Goal: Task Accomplishment & Management: Manage account settings

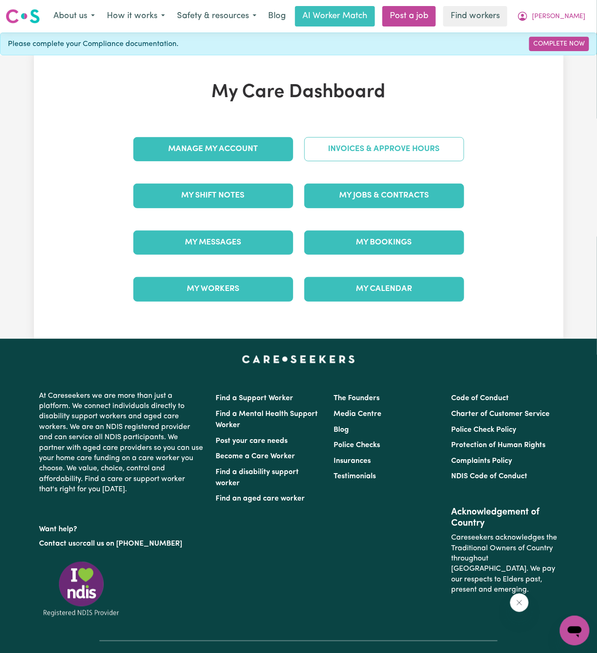
click at [405, 148] on link "Invoices & Approve Hours" at bounding box center [384, 149] width 160 height 24
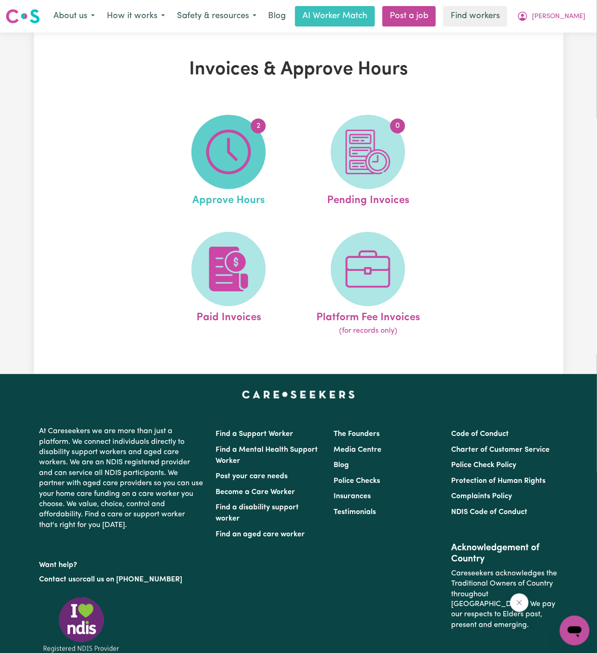
click at [243, 157] on img at bounding box center [228, 152] width 45 height 45
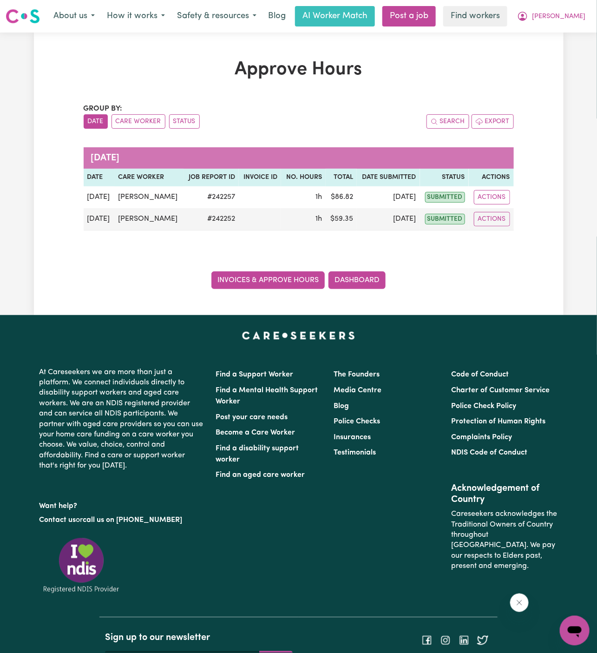
click at [300, 277] on link "Invoices & Approve Hours" at bounding box center [267, 280] width 113 height 18
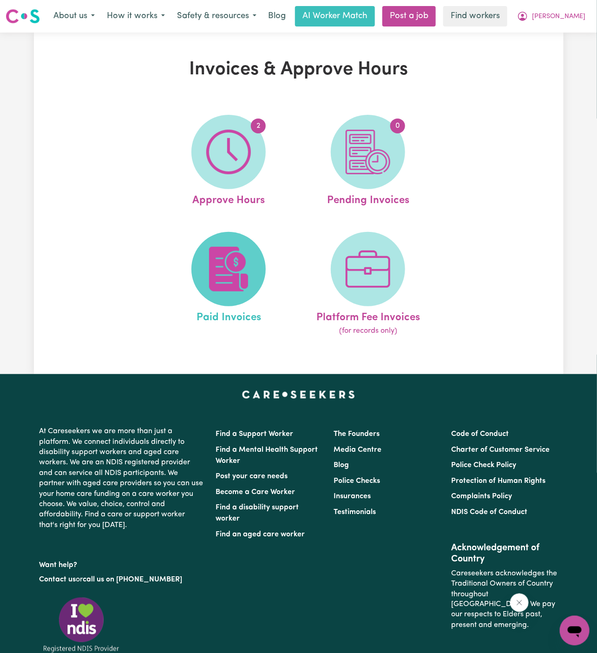
click at [240, 273] on img at bounding box center [228, 269] width 45 height 45
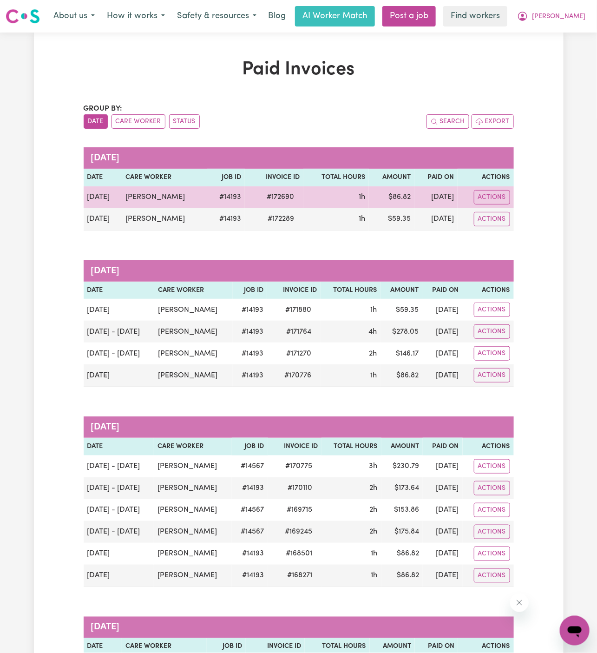
click at [207, 187] on td "# 14193" at bounding box center [225, 197] width 37 height 22
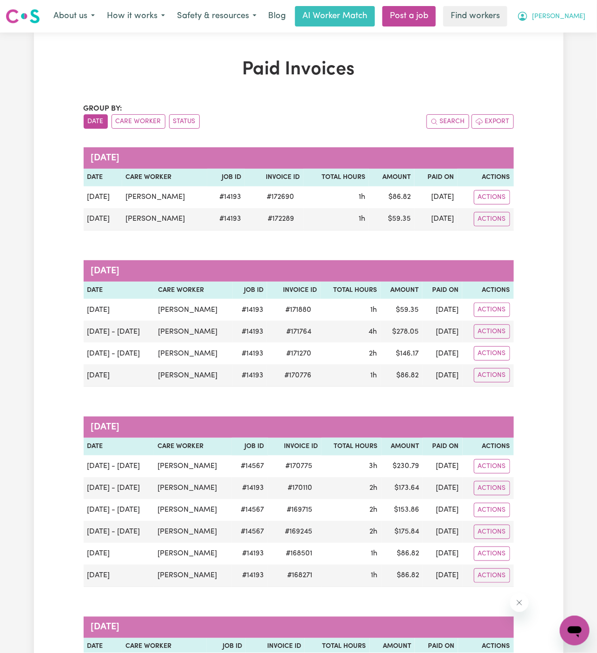
click at [574, 15] on span "[PERSON_NAME]" at bounding box center [558, 17] width 53 height 10
click at [574, 52] on link "Logout" at bounding box center [553, 54] width 73 height 18
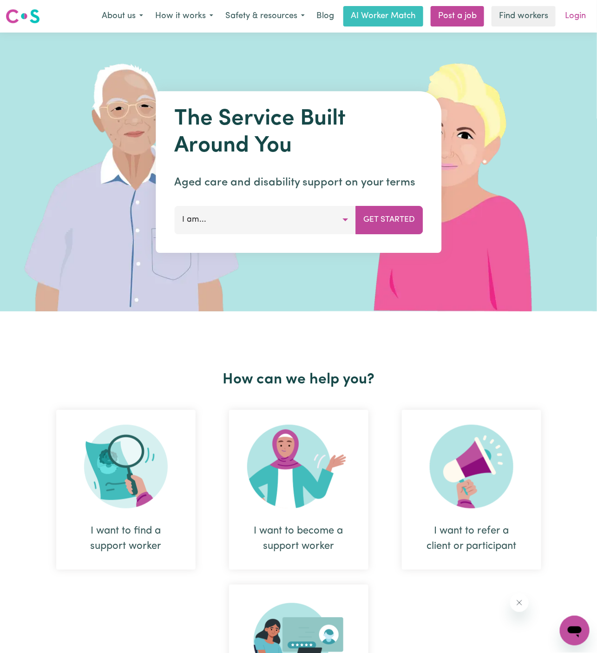
click at [580, 17] on link "Login" at bounding box center [575, 16] width 32 height 20
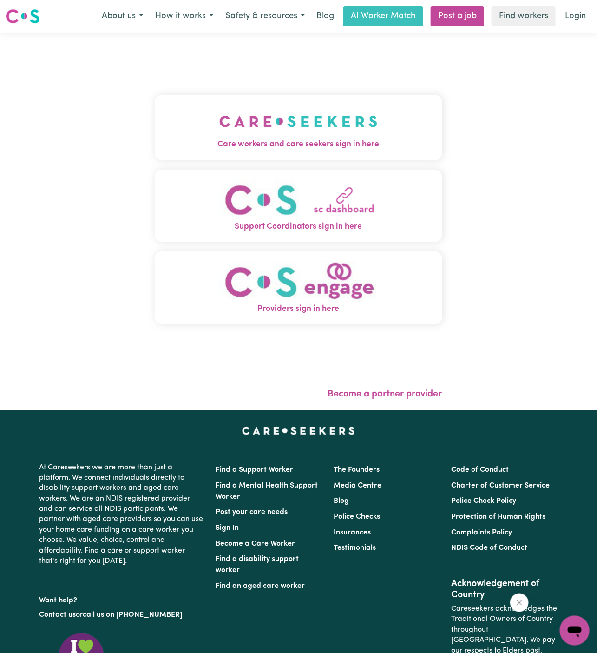
click at [315, 115] on img "Care workers and care seekers sign in here" at bounding box center [298, 121] width 158 height 34
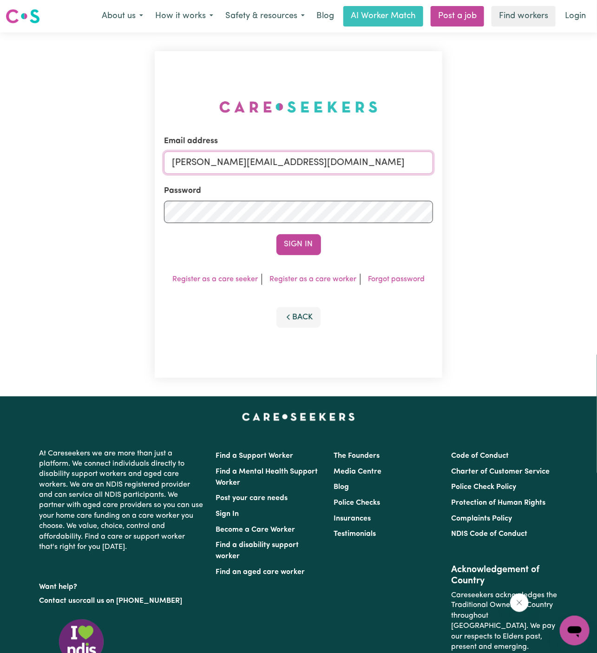
click at [396, 166] on input "[PERSON_NAME][EMAIL_ADDRESS][DOMAIN_NAME]" at bounding box center [298, 162] width 269 height 22
drag, startPoint x: 220, startPoint y: 164, endPoint x: 532, endPoint y: 164, distance: 312.6
click at [532, 164] on div "Email address [EMAIL_ADDRESS][DOMAIN_NAME] Password Sign In Register as a care …" at bounding box center [298, 215] width 597 height 364
type input "[EMAIL_ADDRESS][DOMAIN_NAME]"
click at [301, 230] on form "Email address [EMAIL_ADDRESS][DOMAIN_NAME] Password Sign In" at bounding box center [298, 194] width 269 height 119
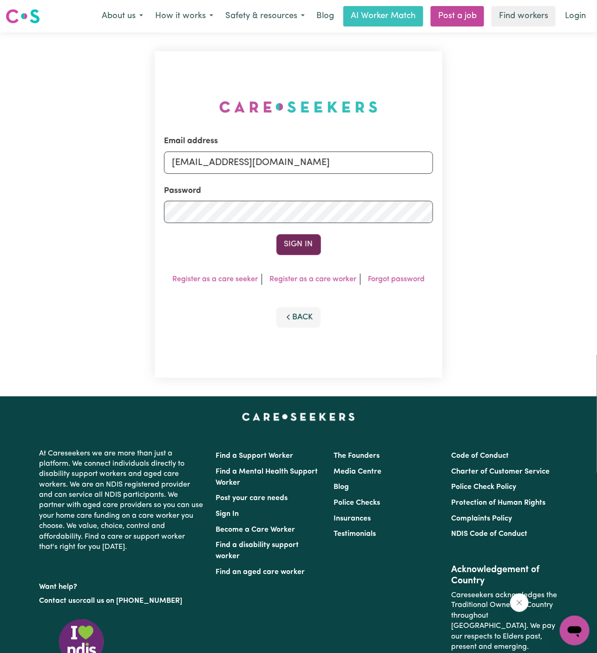
click at [301, 241] on button "Sign In" at bounding box center [298, 244] width 45 height 20
